Goal: Find specific fact: Find specific page/section

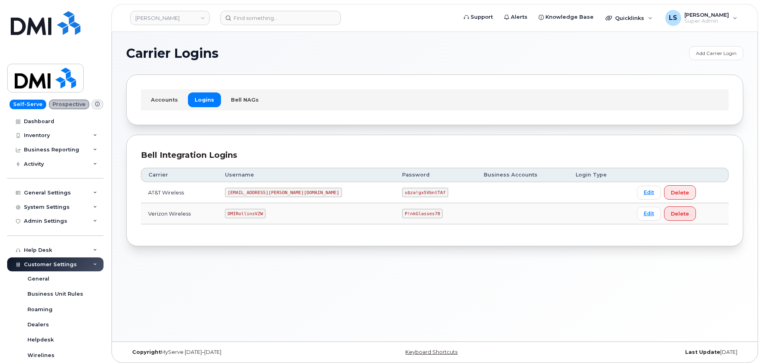
click at [402, 190] on code "u$za!gx5VbntTAf" at bounding box center [425, 192] width 46 height 10
copy code "u$za!gx5VbntTAf"
